Goal: Information Seeking & Learning: Learn about a topic

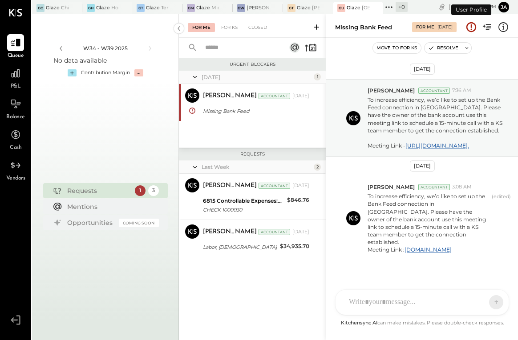
scroll to position [16, 0]
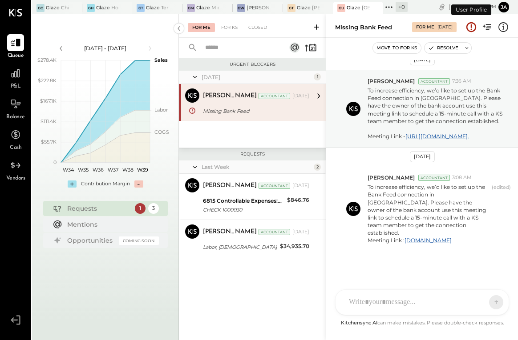
click at [16, 86] on span "P&L" at bounding box center [16, 87] width 10 height 8
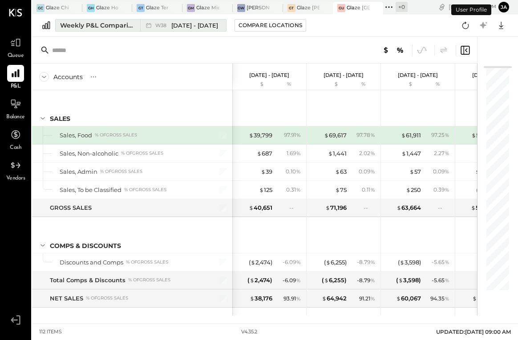
click at [116, 24] on div "Weekly P&L Comparison" at bounding box center [97, 25] width 75 height 9
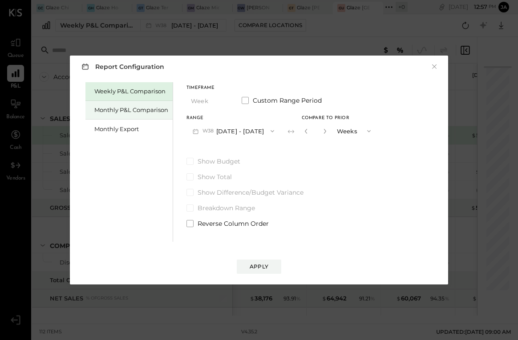
click at [118, 115] on div "Monthly P&L Comparison" at bounding box center [128, 110] width 87 height 19
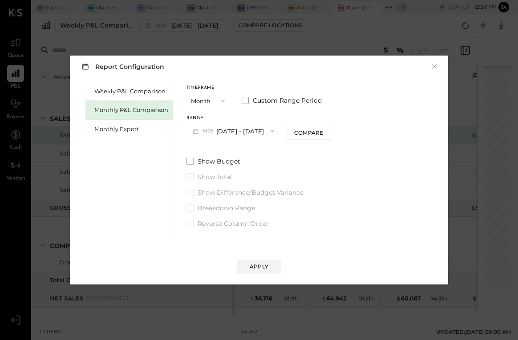
click at [438, 69] on div "Report Configuration ×" at bounding box center [259, 66] width 360 height 13
click at [433, 68] on button "×" at bounding box center [434, 66] width 8 height 9
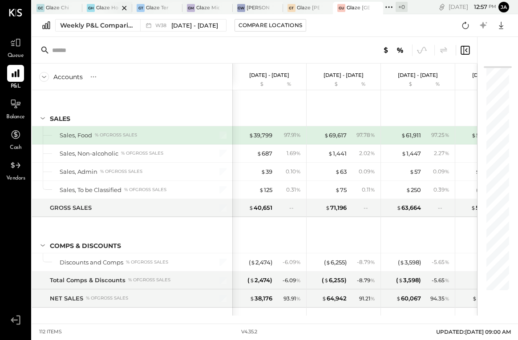
click at [107, 7] on div at bounding box center [116, 8] width 31 height 12
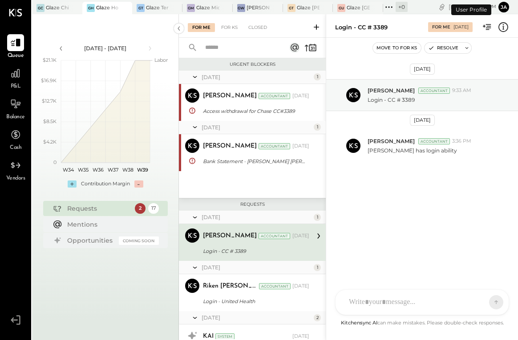
scroll to position [43, 0]
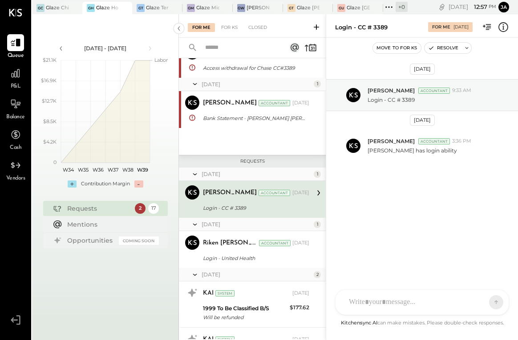
click at [11, 83] on span "P&L" at bounding box center [16, 87] width 10 height 8
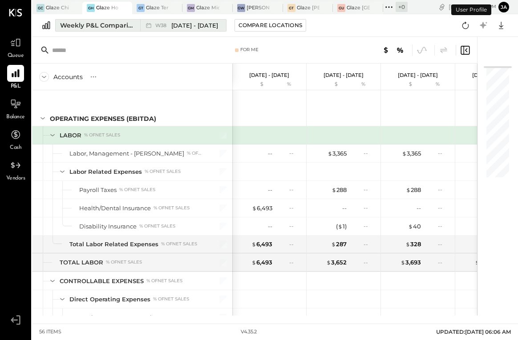
click at [116, 27] on div "Weekly P&L Comparison" at bounding box center [97, 25] width 75 height 9
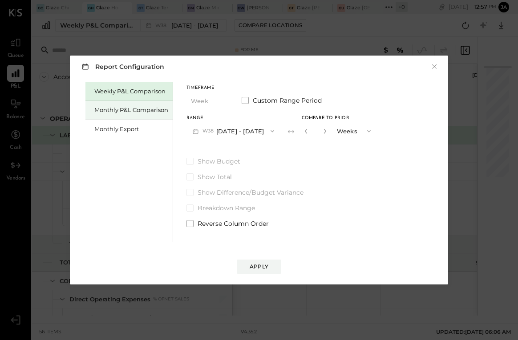
click at [128, 113] on div "Monthly P&L Comparison" at bounding box center [131, 110] width 74 height 8
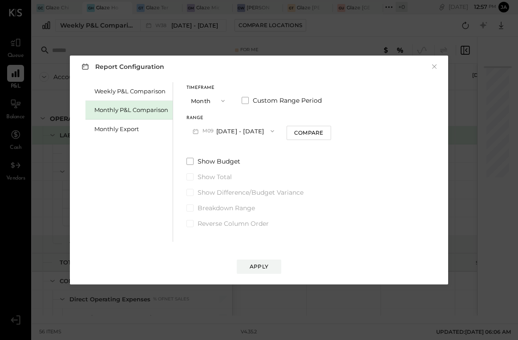
click at [245, 125] on button "M09 [DATE] - [DATE]" at bounding box center [233, 131] width 94 height 16
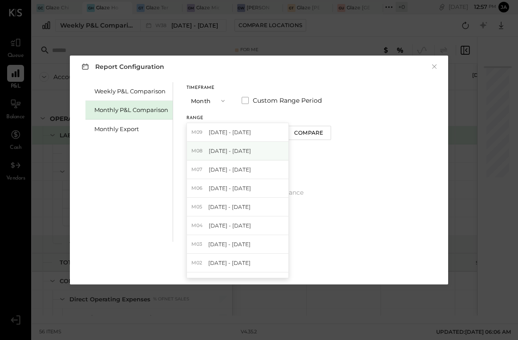
click at [236, 153] on span "[DATE] - [DATE]" at bounding box center [230, 151] width 42 height 8
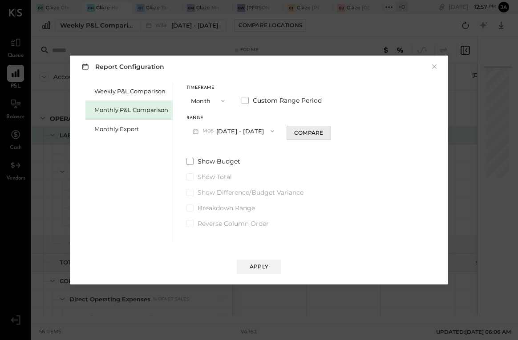
click at [308, 131] on div "Compare" at bounding box center [308, 133] width 29 height 8
click at [322, 130] on icon "button" at bounding box center [324, 130] width 5 height 5
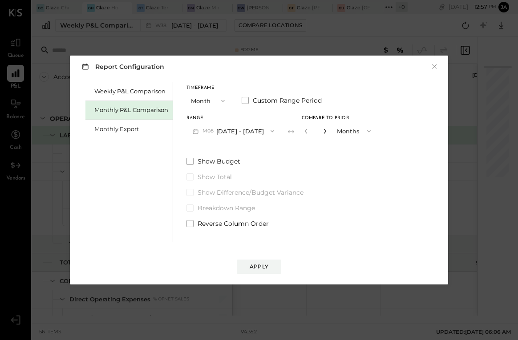
click at [322, 130] on icon "button" at bounding box center [324, 130] width 5 height 5
type input "*"
click at [258, 262] on button "Apply" at bounding box center [259, 267] width 44 height 14
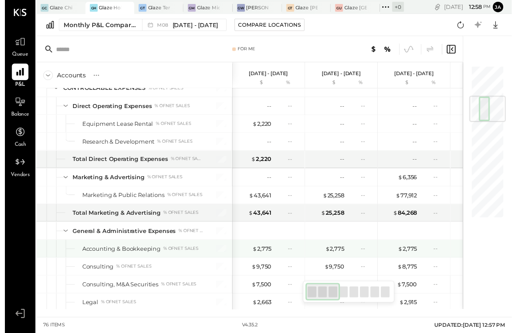
scroll to position [265, 0]
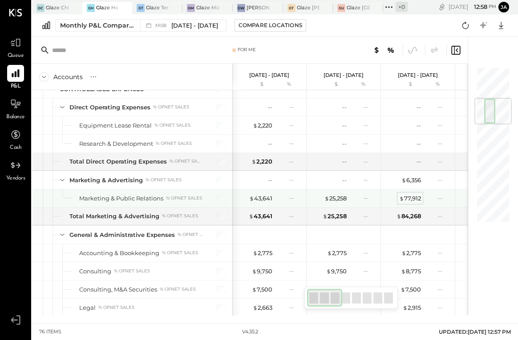
click at [408, 199] on div "$ 77,912" at bounding box center [410, 198] width 22 height 8
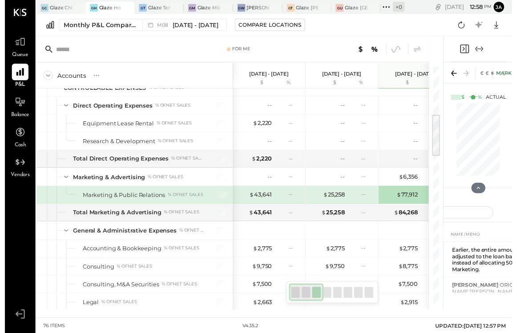
scroll to position [7, 1]
click at [483, 45] on icon "Expand panel (e)" at bounding box center [483, 49] width 11 height 11
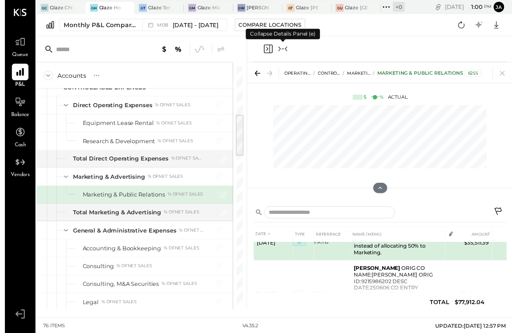
scroll to position [8, 0]
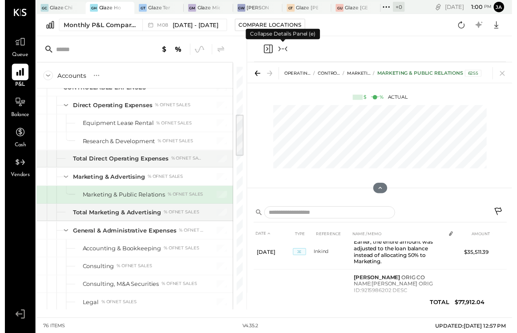
click at [283, 44] on icon "Collapse panel (e)" at bounding box center [283, 49] width 11 height 11
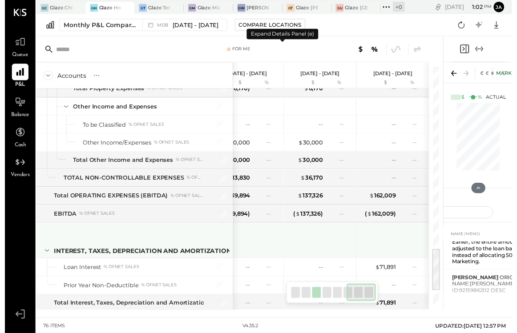
scroll to position [1003, 0]
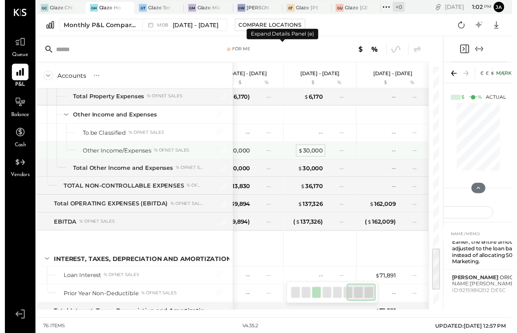
click at [311, 149] on div "$ 30,000" at bounding box center [311, 153] width 25 height 8
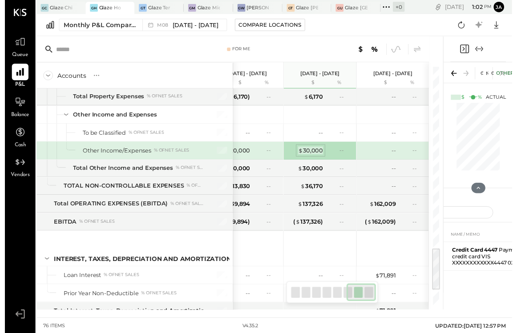
scroll to position [0, 0]
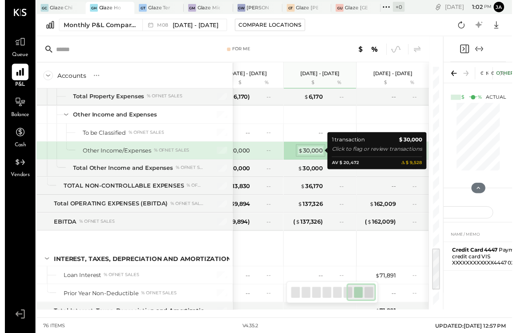
click at [311, 149] on div "$ 30,000" at bounding box center [311, 153] width 25 height 8
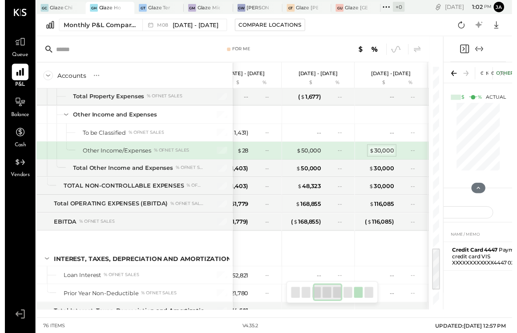
scroll to position [0, 158]
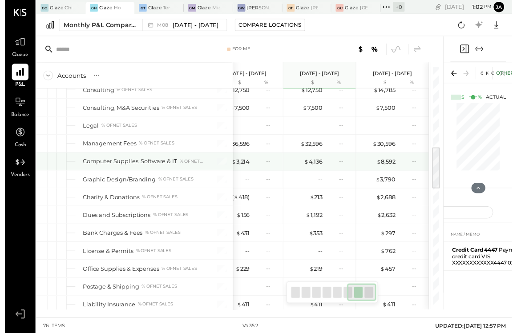
click at [386, 164] on div "$ 8,592 --" at bounding box center [395, 165] width 67 height 18
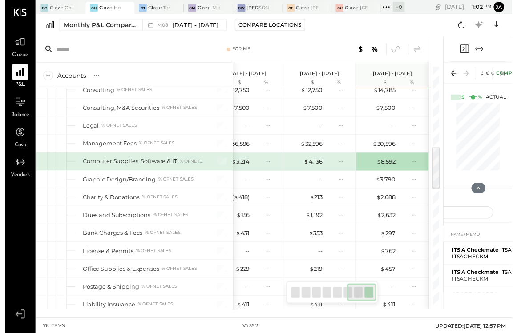
click at [386, 161] on div "$ 8,592 --" at bounding box center [395, 165] width 67 height 18
click at [385, 156] on div "$ 8,592 --" at bounding box center [395, 165] width 67 height 18
click at [480, 44] on icon "Expand panel (e)" at bounding box center [483, 49] width 11 height 11
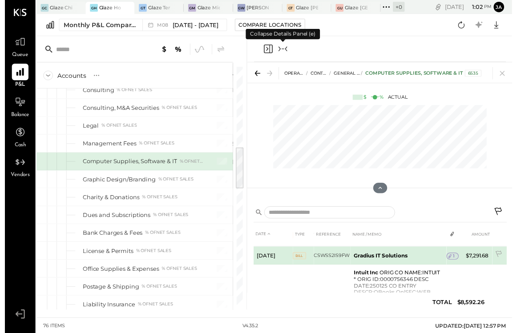
click at [380, 257] on b "Gradius IT Solutions" at bounding box center [383, 260] width 55 height 7
click at [451, 258] on icon at bounding box center [453, 261] width 6 height 6
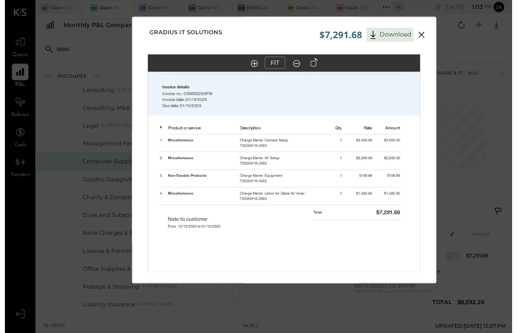
click at [426, 39] on icon at bounding box center [424, 35] width 11 height 11
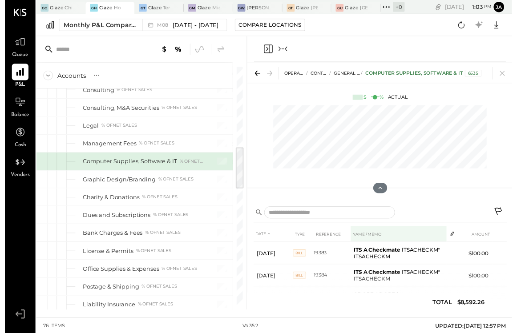
scroll to position [0, 1]
click at [503, 75] on icon at bounding box center [507, 74] width 12 height 12
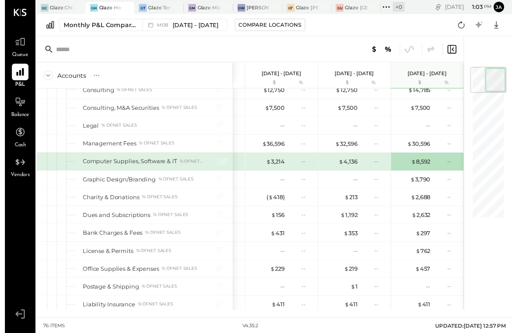
scroll to position [0, 359]
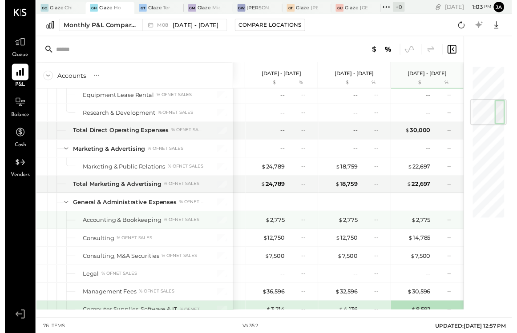
scroll to position [292, 0]
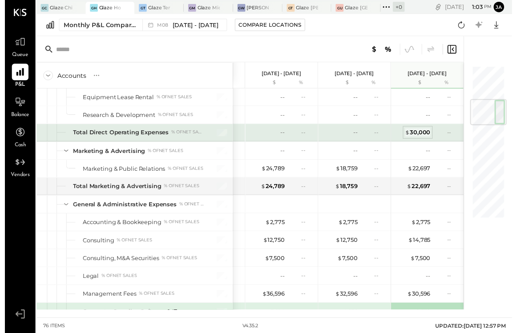
click at [419, 137] on div "$ 30,000" at bounding box center [421, 135] width 26 height 8
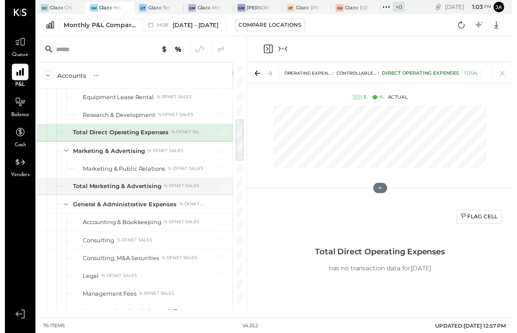
scroll to position [7, 1]
click at [98, 133] on div "Total Direct Operating Expenses % of NET SALES" at bounding box center [132, 135] width 200 height 18
click at [284, 44] on icon "Collapse panel (e)" at bounding box center [283, 49] width 11 height 11
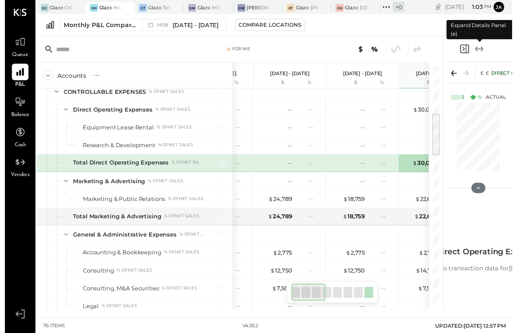
scroll to position [253, 0]
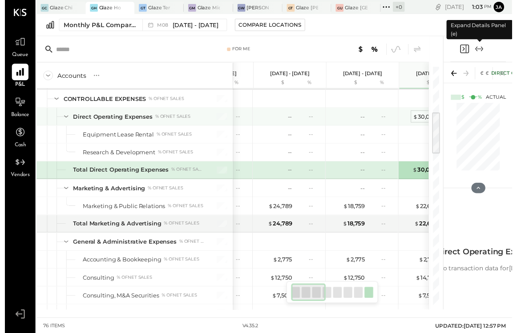
click at [422, 115] on div "$ 30,000" at bounding box center [428, 119] width 25 height 8
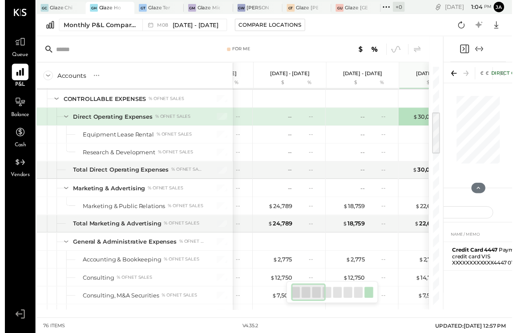
click at [485, 44] on icon "Expand panel (e)" at bounding box center [483, 49] width 11 height 11
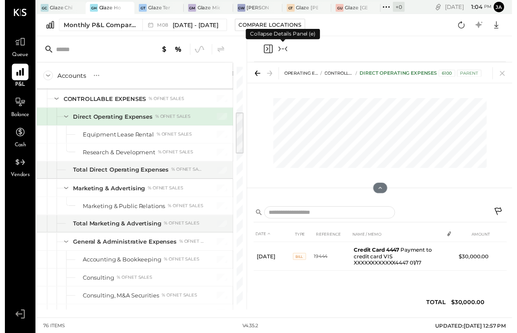
click at [284, 45] on icon "Collapse panel (e)" at bounding box center [283, 49] width 11 height 11
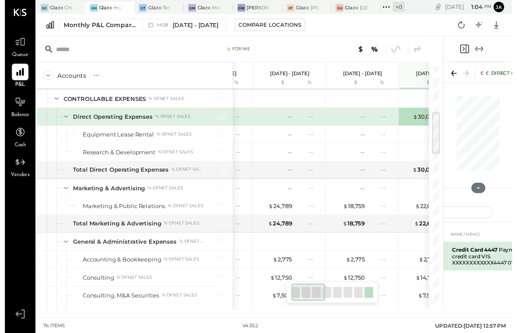
click at [496, 265] on td "Credit Card 4447 Payment to credit card VIS XXXXXXXXXXXX4447 01/17" at bounding box center [499, 261] width 95 height 29
click at [484, 44] on icon "Expand panel (e)" at bounding box center [483, 49] width 11 height 11
